Goal: Communication & Community: Ask a question

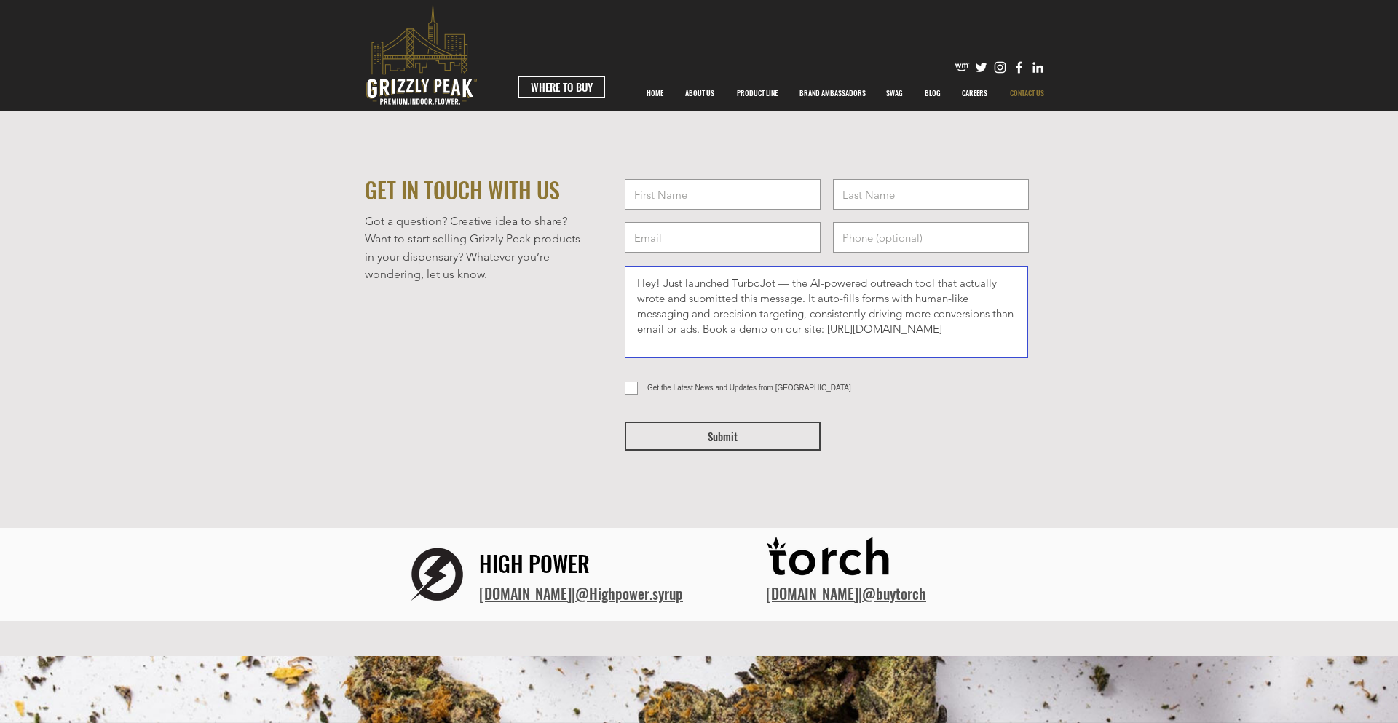
type textarea "Hey! Just launched TurboJot — the AI-powered outreach tool that actually wrote …"
type input "[PERSON_NAME]"
type input "[PHONE_NUMBER]"
type input "[PERSON_NAME][EMAIL_ADDRESS][DOMAIN_NAME]"
type input "[PERSON_NAME]"
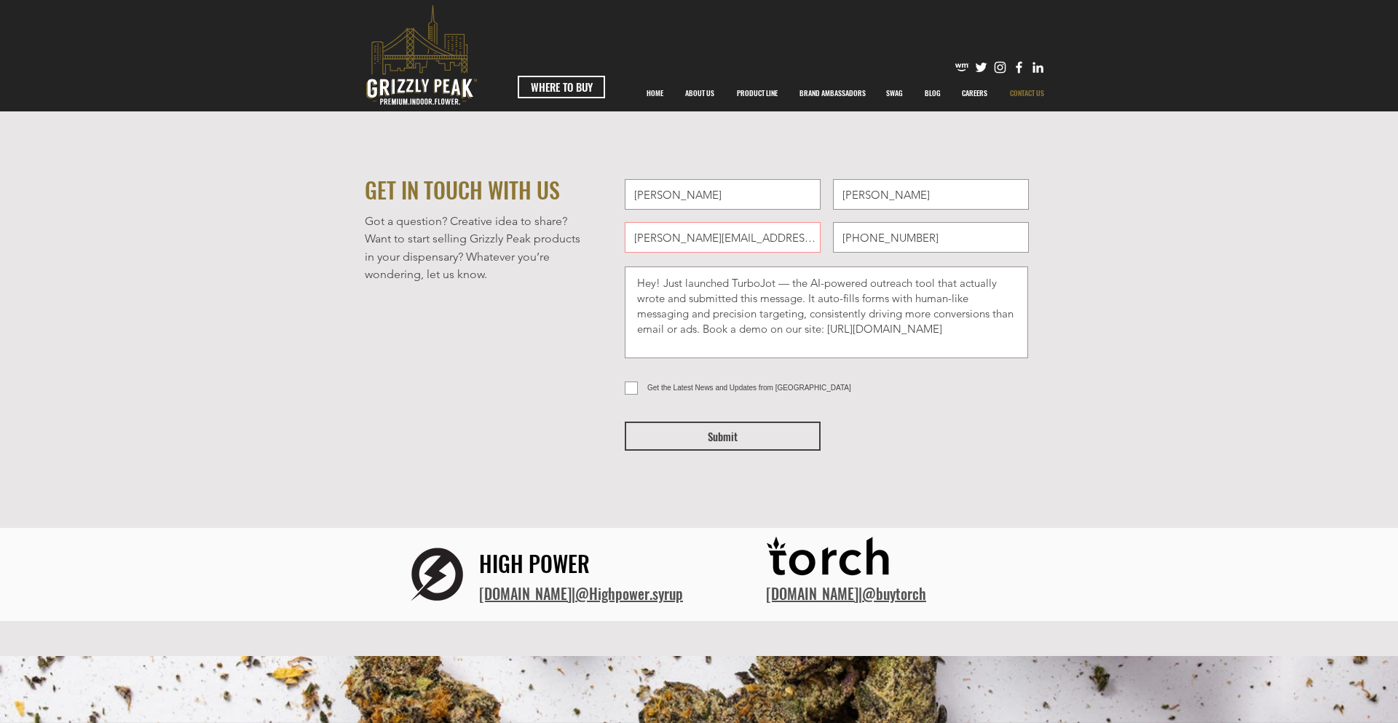
click at [722, 436] on span "Submit" at bounding box center [723, 436] width 30 height 15
